Goal: Communication & Community: Answer question/provide support

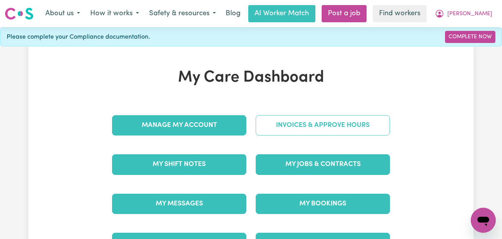
click at [274, 124] on link "Invoices & Approve Hours" at bounding box center [323, 125] width 134 height 20
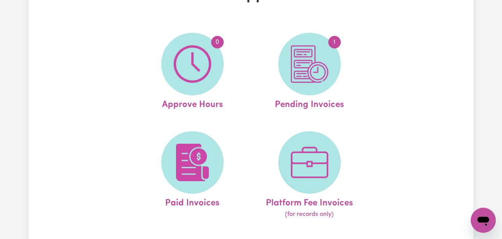
scroll to position [70, 0]
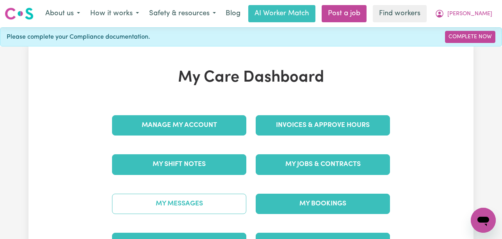
click at [193, 213] on link "My Messages" at bounding box center [179, 204] width 134 height 20
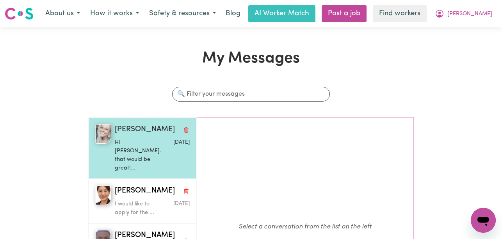
click at [141, 150] on p "Hi [PERSON_NAME]. that would be great!..." at bounding box center [140, 156] width 50 height 34
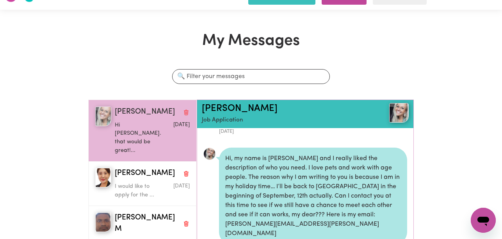
scroll to position [17, 0]
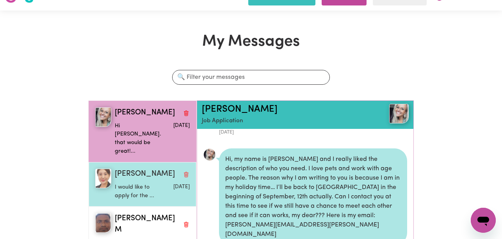
click at [137, 180] on div "I would like to apply for the ..." at bounding box center [140, 190] width 50 height 20
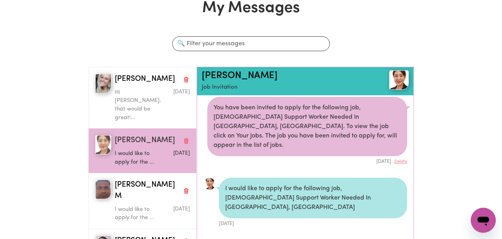
scroll to position [86, 0]
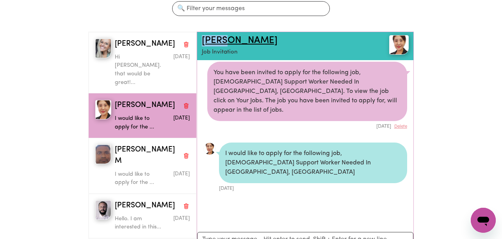
drag, startPoint x: 223, startPoint y: 39, endPoint x: 204, endPoint y: 40, distance: 19.1
click at [201, 40] on div "[PERSON_NAME] Job Invitation" at bounding box center [305, 46] width 216 height 28
click at [213, 43] on link "[PERSON_NAME]" at bounding box center [240, 40] width 76 height 9
